Goal: Navigation & Orientation: Find specific page/section

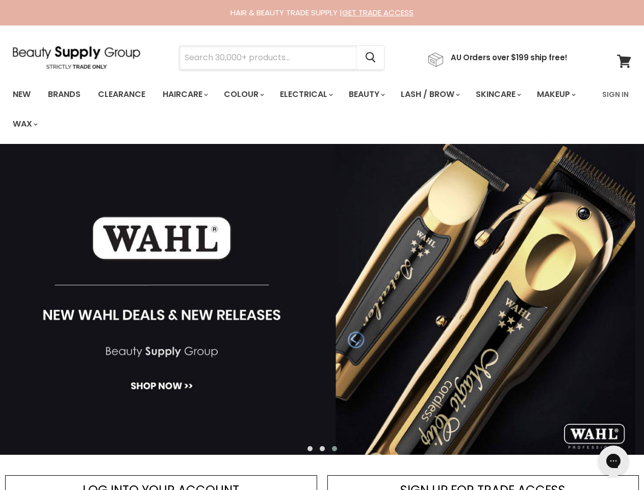
click at [271, 58] on input "Search" at bounding box center [269, 57] width 178 height 23
click at [376, 58] on icon "Search" at bounding box center [371, 58] width 10 height 11
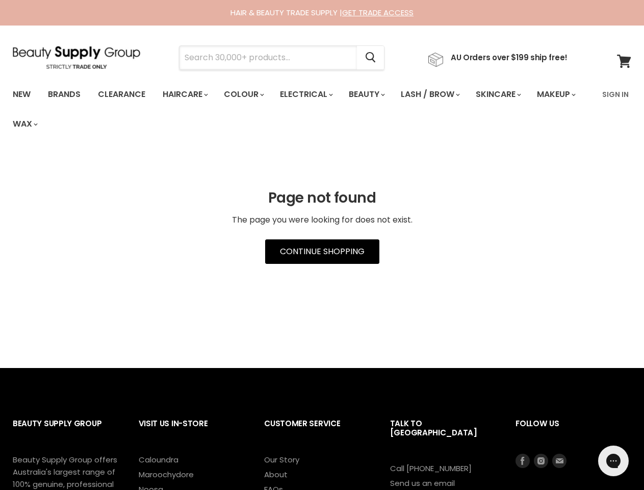
click at [271, 58] on input "Search" at bounding box center [269, 57] width 178 height 23
click at [376, 58] on icon "Search" at bounding box center [371, 58] width 10 height 11
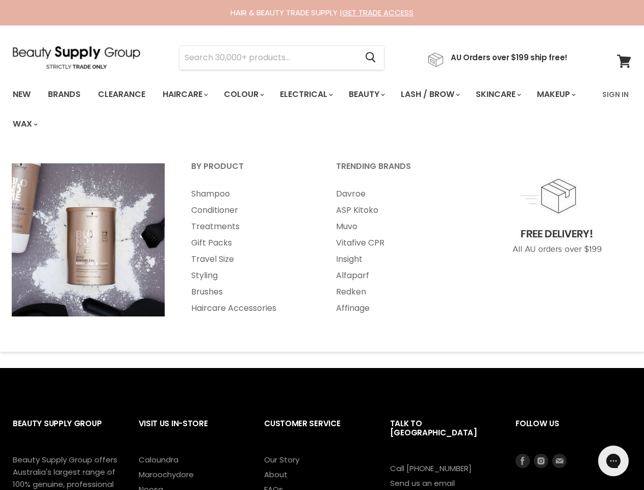
click at [188, 94] on link "Haircare" at bounding box center [184, 94] width 59 height 21
click at [249, 94] on link "Colour" at bounding box center [243, 94] width 54 height 21
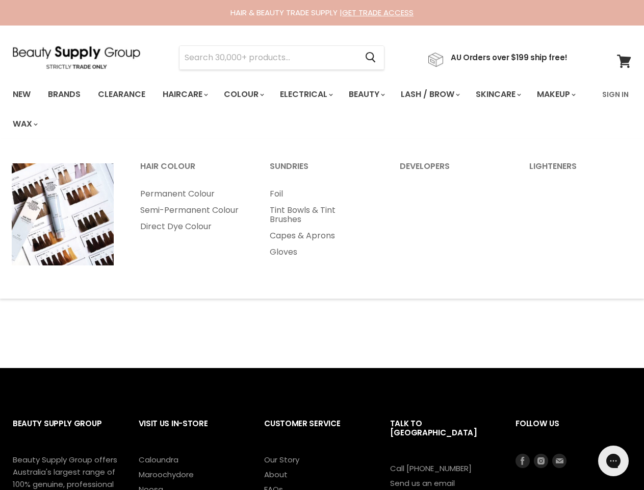
click at [313, 94] on link "Electrical" at bounding box center [305, 94] width 67 height 21
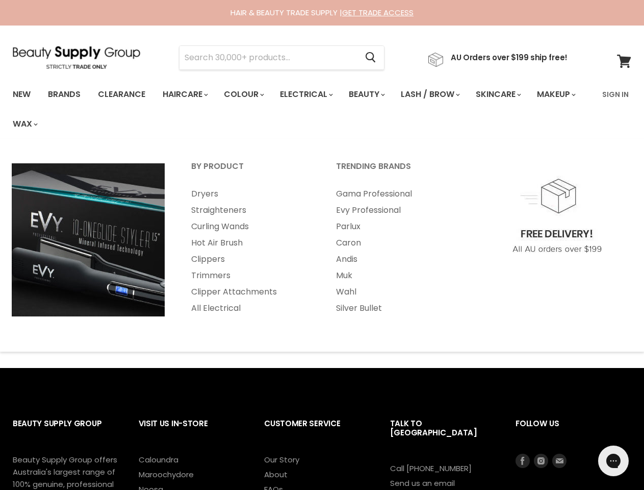
click at [375, 94] on link "Beauty" at bounding box center [366, 94] width 50 height 21
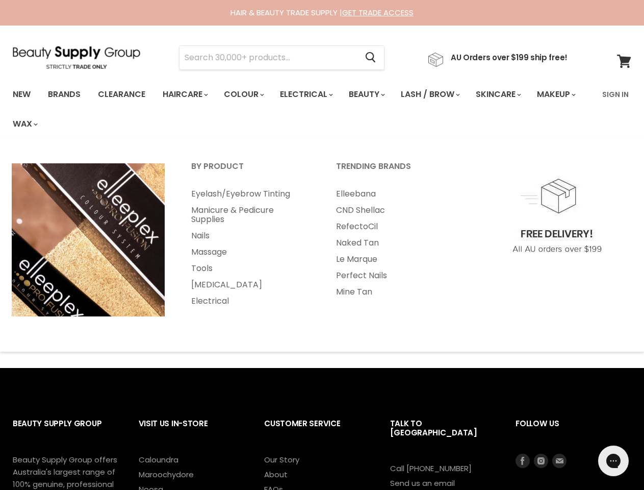
click at [441, 94] on link "Lash / Brow" at bounding box center [429, 94] width 73 height 21
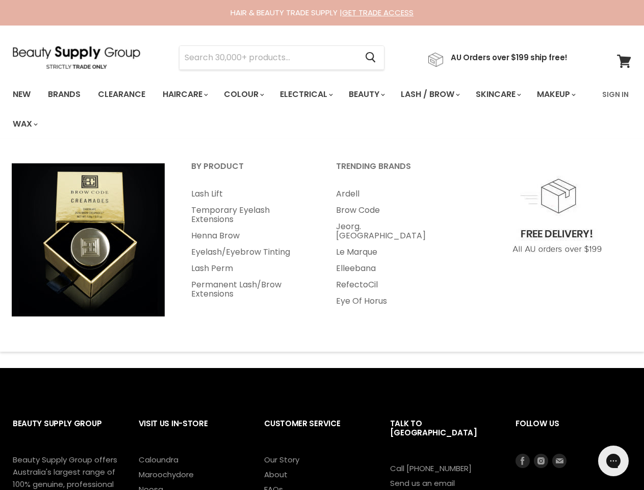
click at [512, 94] on link "Skincare" at bounding box center [497, 94] width 59 height 21
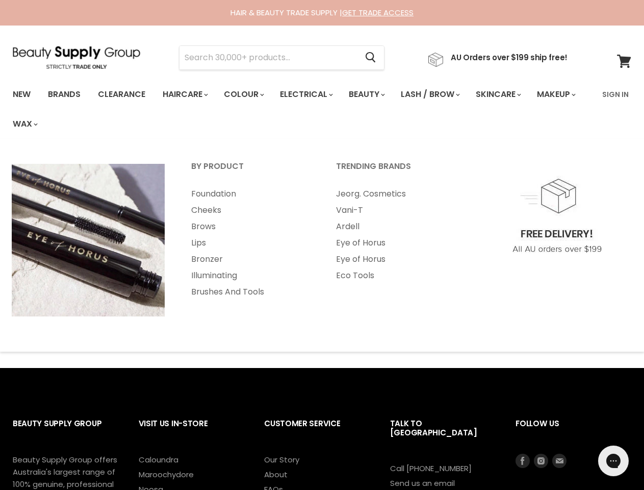
click at [530, 105] on link "Makeup" at bounding box center [556, 94] width 53 height 21
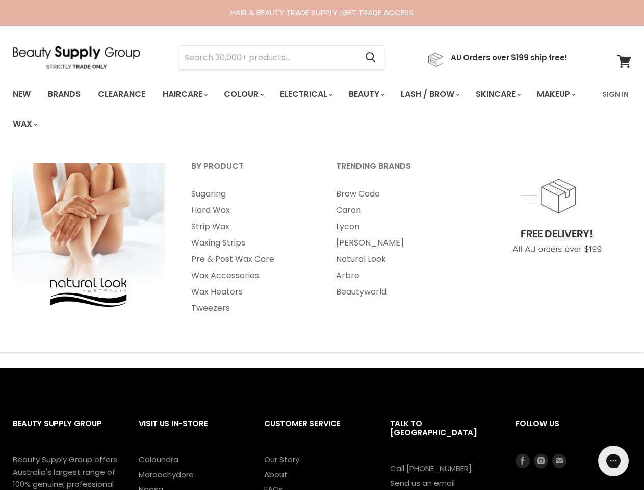
click at [44, 124] on link "Wax" at bounding box center [24, 123] width 39 height 21
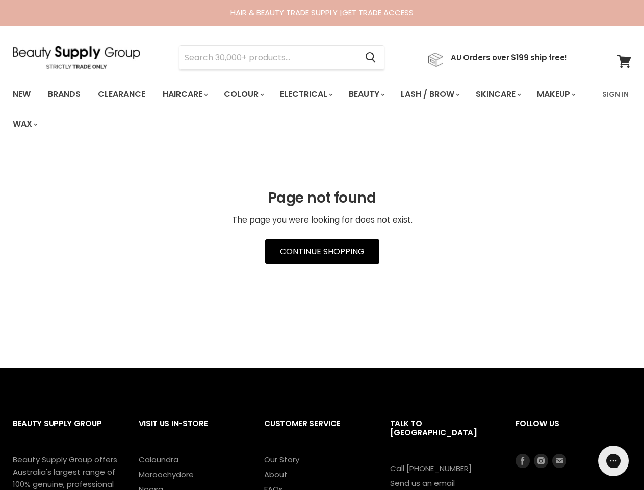
click at [271, 58] on input "Search" at bounding box center [269, 57] width 178 height 23
click at [376, 58] on icon "Search" at bounding box center [371, 57] width 10 height 11
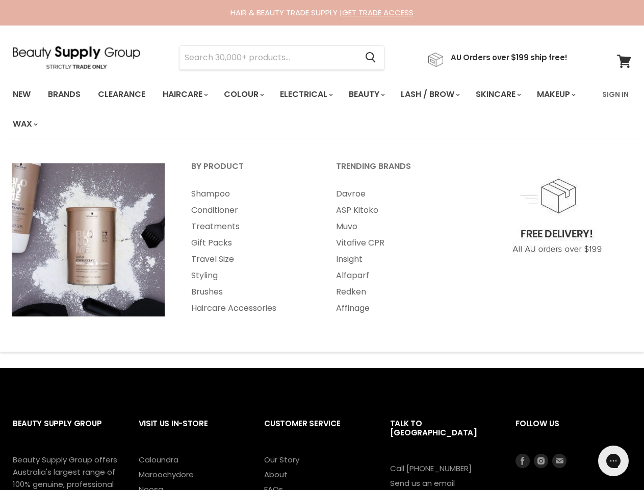
click at [188, 94] on link "Haircare" at bounding box center [184, 94] width 59 height 21
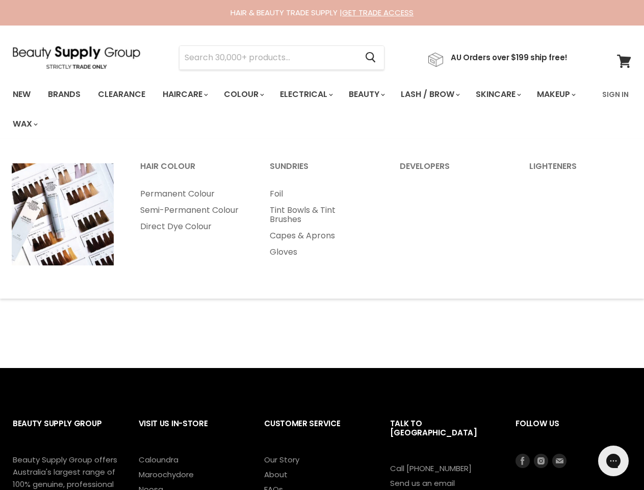
click at [249, 94] on link "Colour" at bounding box center [243, 94] width 54 height 21
click at [313, 94] on link "Electrical" at bounding box center [305, 94] width 67 height 21
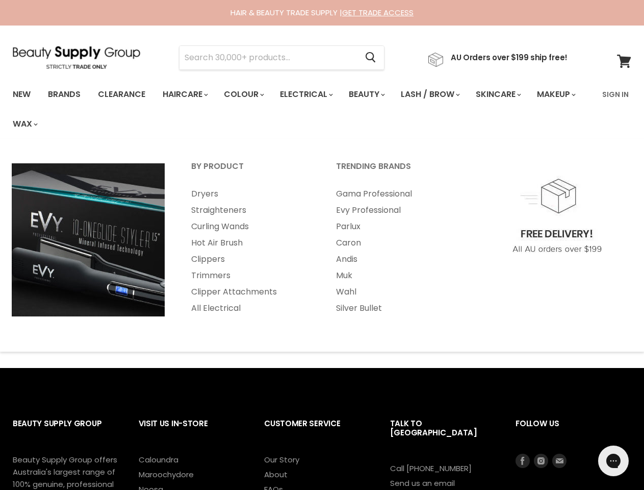
click at [375, 94] on link "Beauty" at bounding box center [366, 94] width 50 height 21
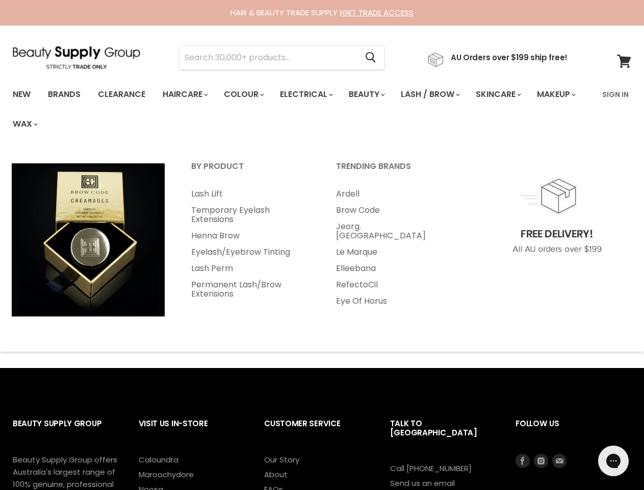
click at [441, 94] on link "Lash / Brow" at bounding box center [429, 94] width 73 height 21
click at [512, 94] on link "Skincare" at bounding box center [497, 94] width 59 height 21
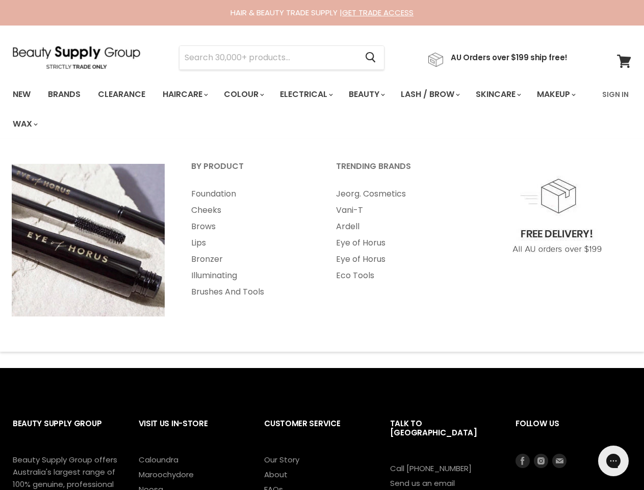
click at [530, 105] on link "Makeup" at bounding box center [556, 94] width 53 height 21
click at [44, 124] on link "Wax" at bounding box center [24, 123] width 39 height 21
